Goal: Task Accomplishment & Management: Use online tool/utility

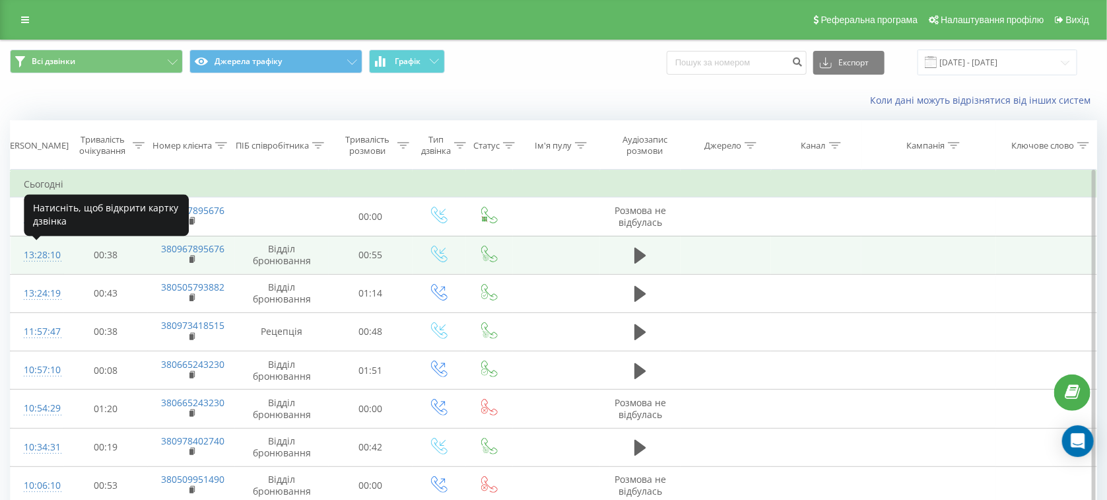
click at [40, 257] on div "13:28:10" at bounding box center [37, 255] width 27 height 26
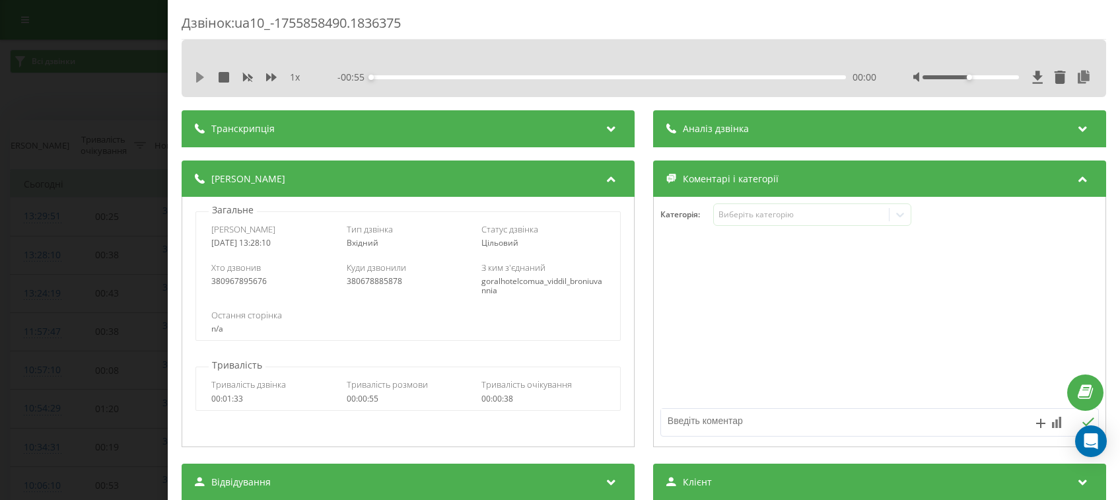
click at [199, 79] on icon at bounding box center [200, 77] width 8 height 11
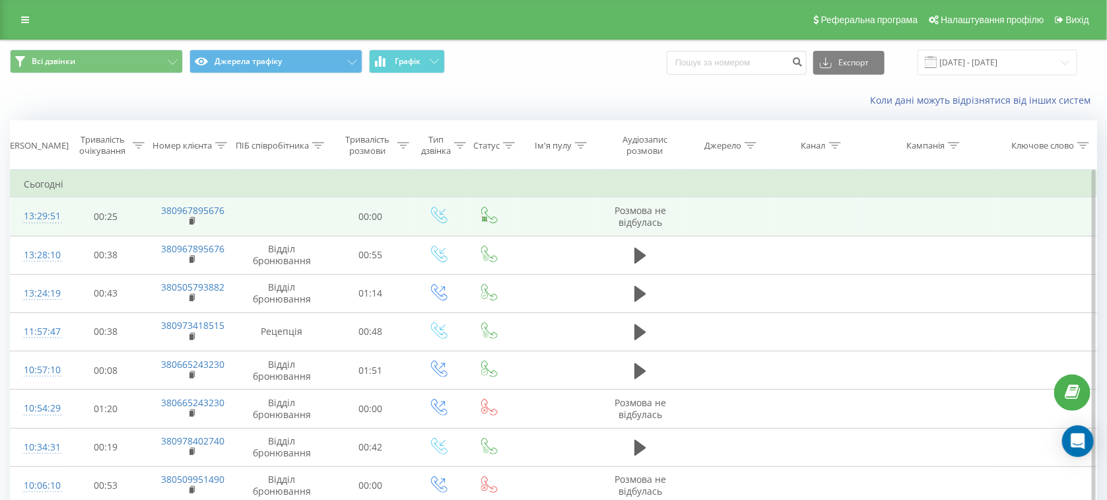
click at [47, 221] on div "13:29:51" at bounding box center [37, 216] width 27 height 26
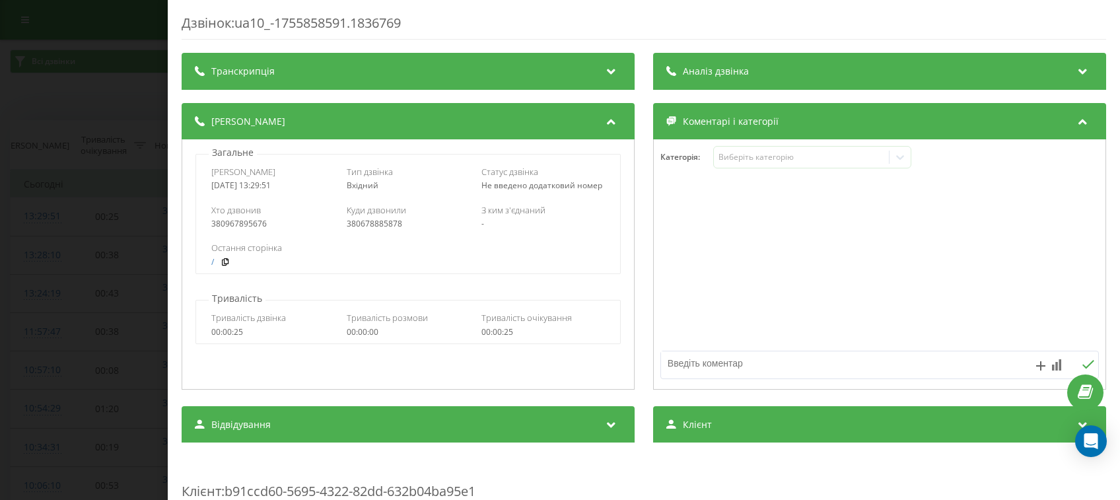
click at [0, 74] on div "Дзвінок : ua10_-1755858591.1836769 Транскрипція Для AI-аналізу майбутніх дзвінк…" at bounding box center [560, 250] width 1120 height 500
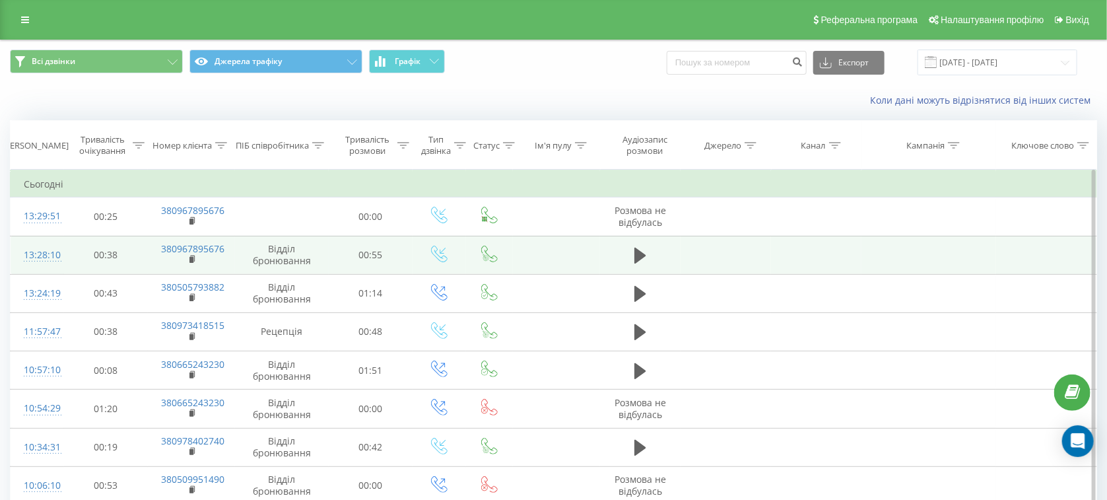
click at [32, 245] on div "13:28:10" at bounding box center [37, 255] width 27 height 26
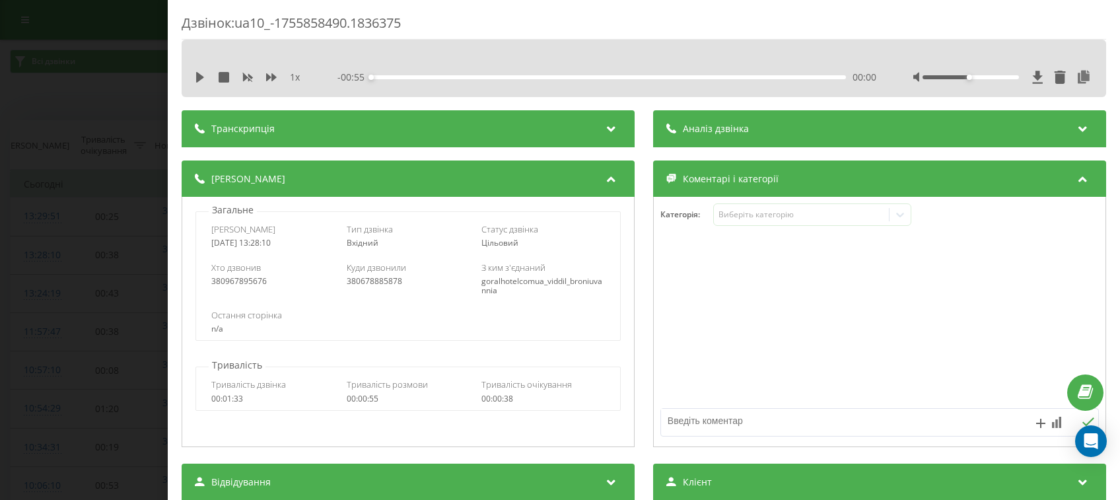
click at [203, 86] on div "1 x - 00:55 00:00 00:00" at bounding box center [643, 77] width 904 height 20
click at [205, 79] on icon at bounding box center [200, 77] width 11 height 11
click at [432, 77] on div "00:01" at bounding box center [608, 77] width 475 height 4
click at [1003, 81] on div at bounding box center [1003, 77] width 180 height 13
click at [1001, 77] on div at bounding box center [971, 77] width 96 height 4
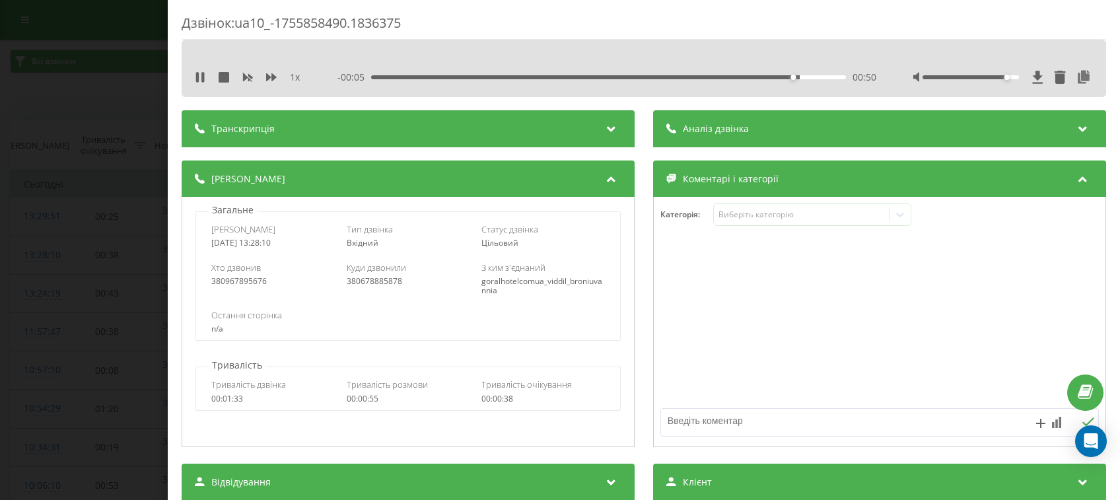
click at [756, 228] on div "Категорія : Виберіть категорію" at bounding box center [880, 223] width 452 height 40
click at [740, 201] on div "Категорія : Виберіть категорію" at bounding box center [879, 322] width 453 height 250
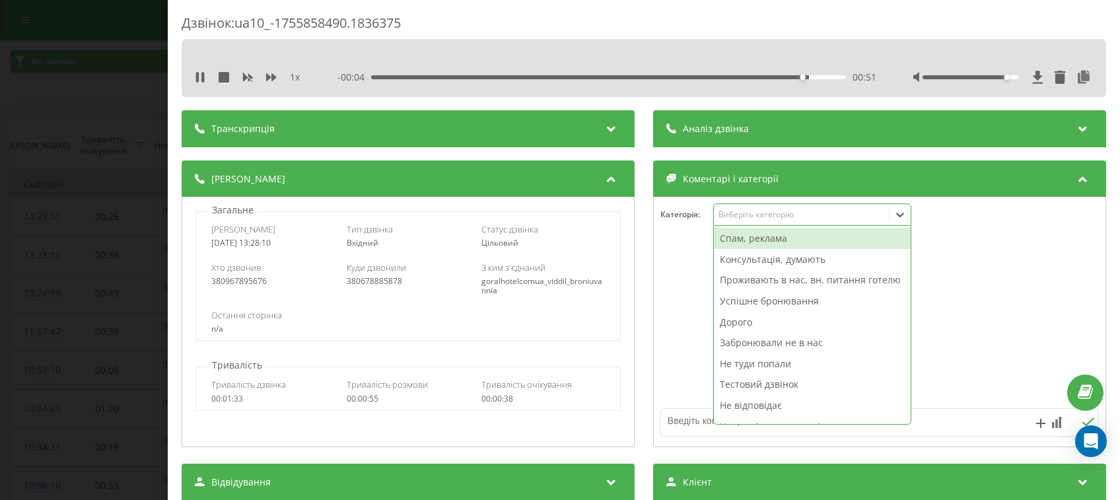
click at [742, 218] on div "Виберіть категорію" at bounding box center [801, 214] width 165 height 11
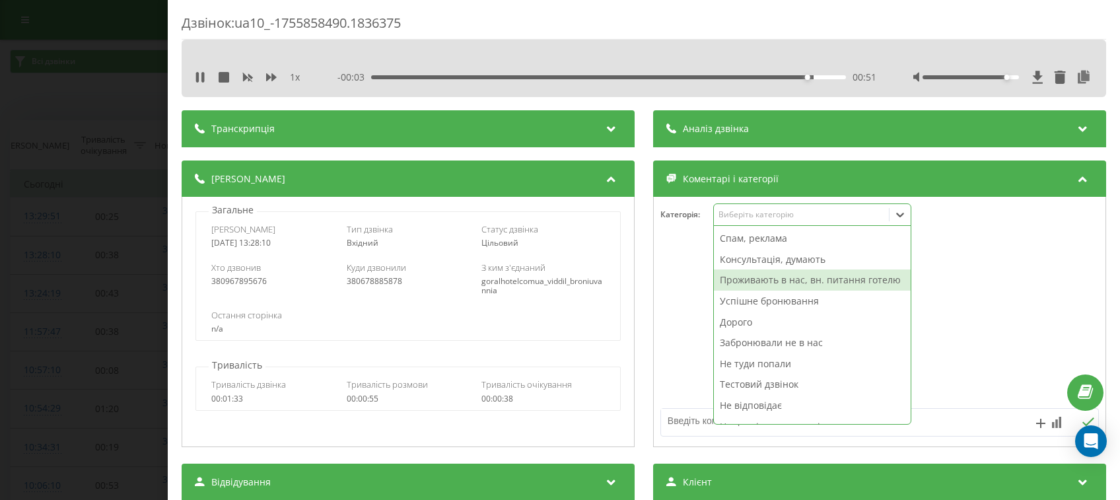
click at [743, 267] on div "Консультація, думають" at bounding box center [812, 259] width 197 height 21
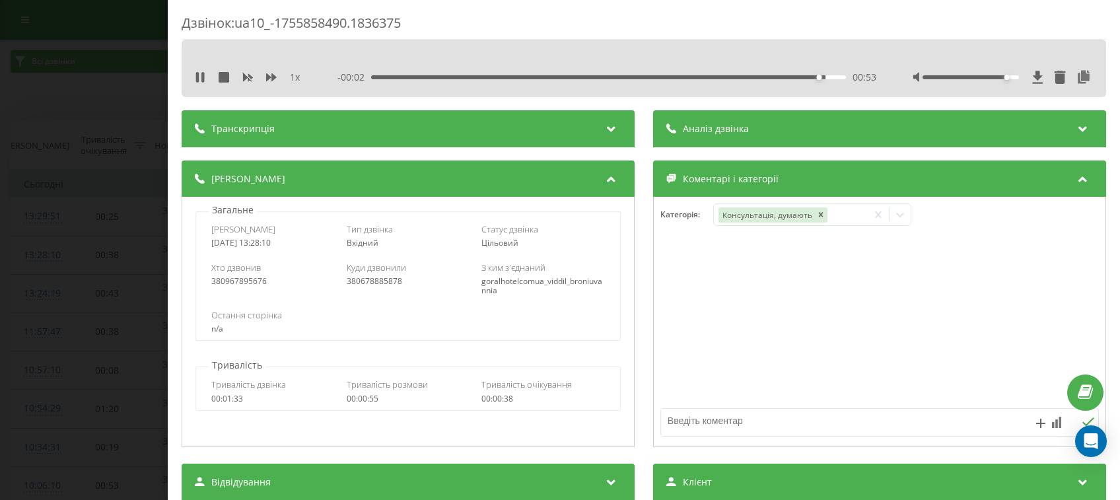
click at [0, 180] on div "Дзвінок : ua10_-1755858490.1836375 1 x - 00:02 00:53 00:53 Транскрипція Для AI-…" at bounding box center [560, 250] width 1120 height 500
